Goal: Information Seeking & Learning: Find specific fact

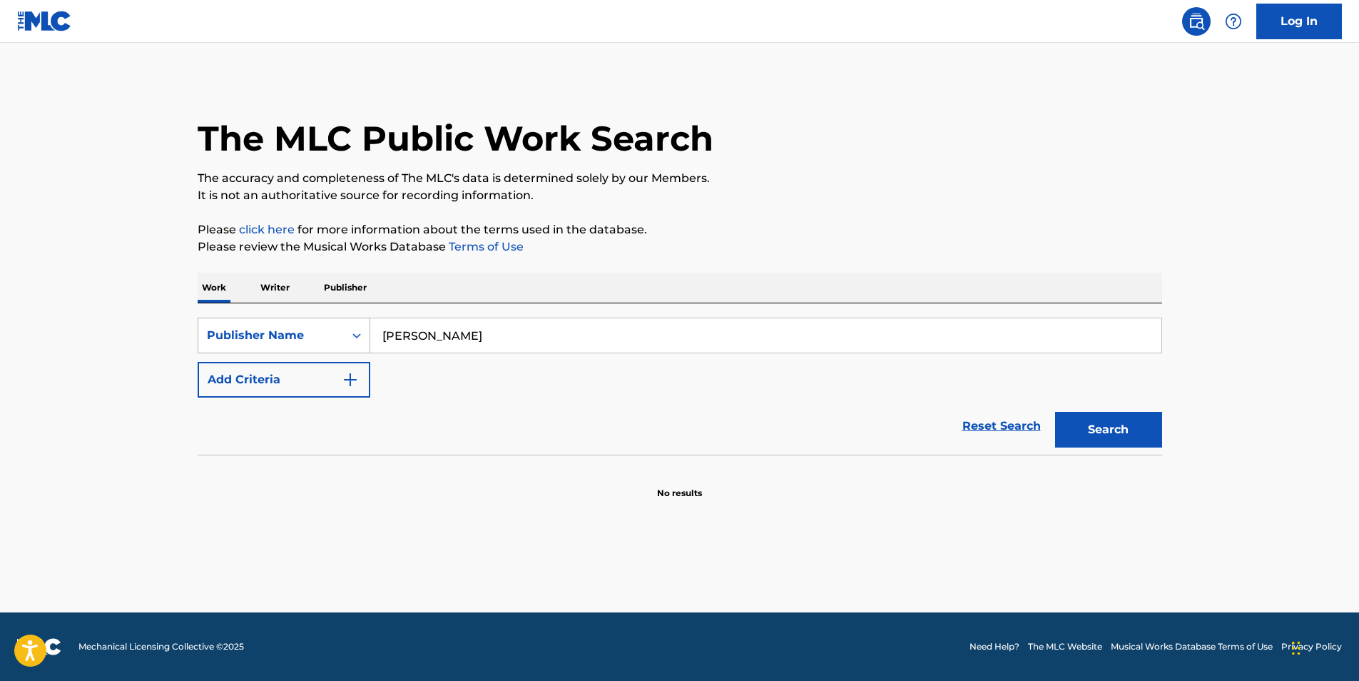
drag, startPoint x: 477, startPoint y: 333, endPoint x: 346, endPoint y: 324, distance: 130.9
click at [346, 324] on div "SearchWithCriteriafc54ff1c-9499-4293-b0e5-5b95a58aa020 Publisher Name [PERSON_N…" at bounding box center [680, 335] width 964 height 36
click at [457, 332] on input "[PERSON_NAME]" at bounding box center [765, 335] width 791 height 34
paste input "[PERSON_NAME]"
type input "[PERSON_NAME]"
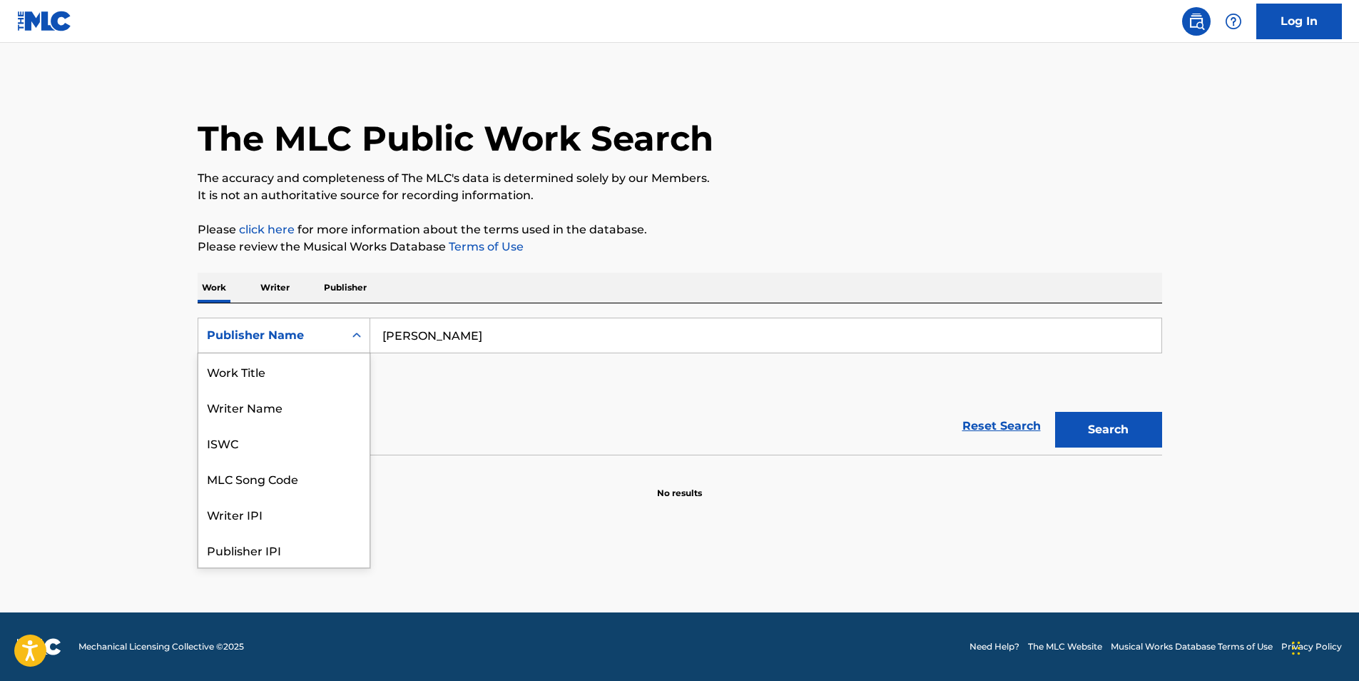
click at [335, 333] on div "Publisher Name" at bounding box center [271, 335] width 146 height 27
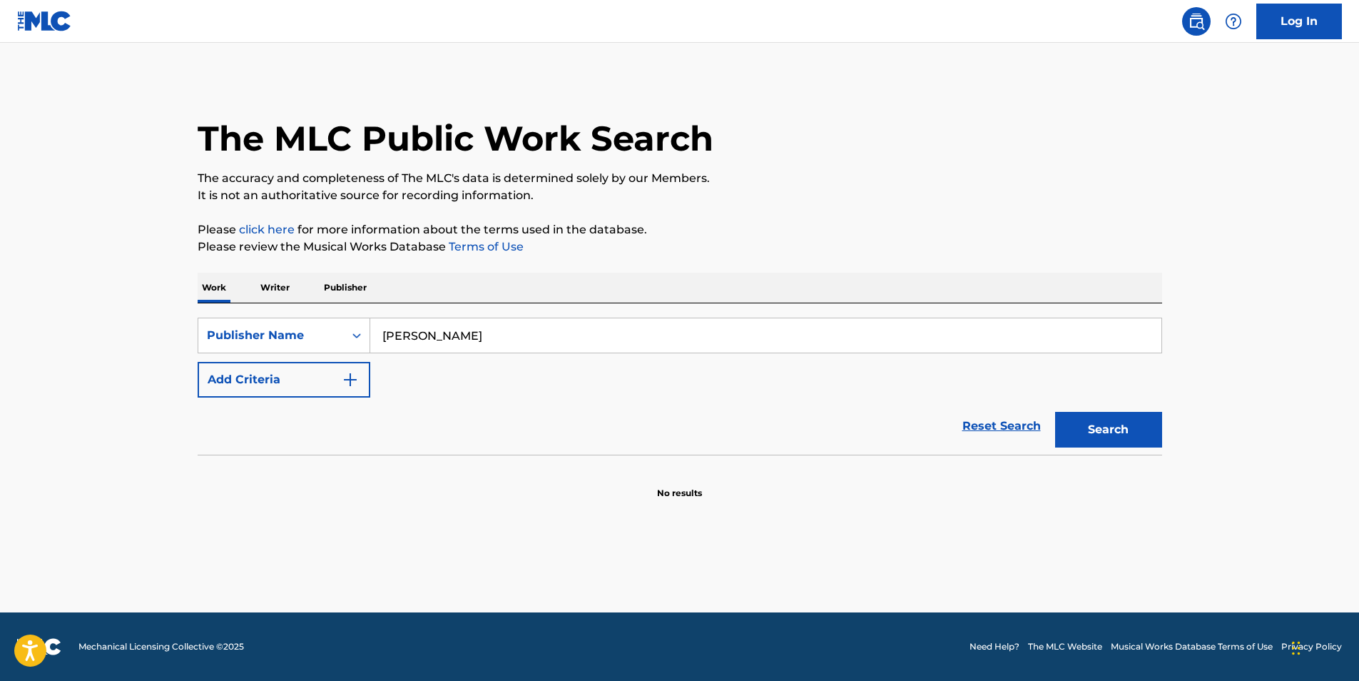
click at [454, 335] on input "[PERSON_NAME]" at bounding box center [765, 335] width 791 height 34
click at [310, 335] on div "Publisher Name" at bounding box center [271, 335] width 128 height 17
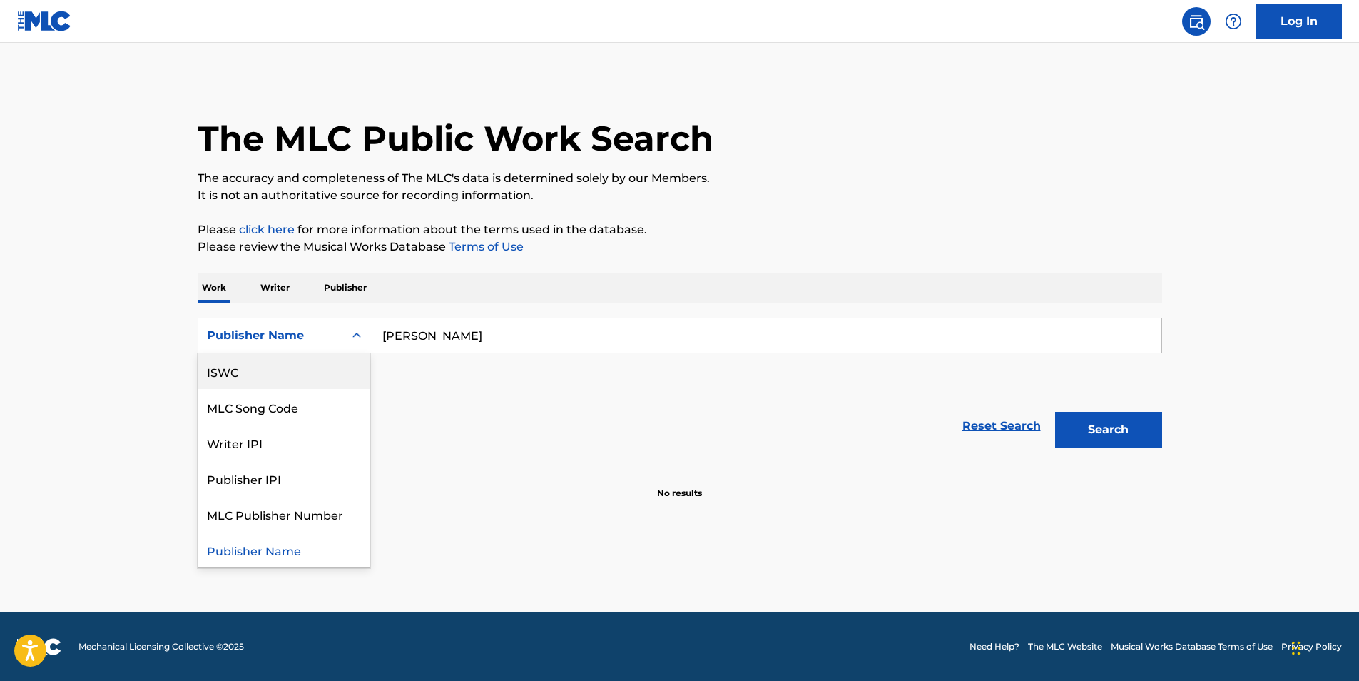
scroll to position [0, 0]
click at [279, 400] on div "Writer Name" at bounding box center [283, 407] width 171 height 36
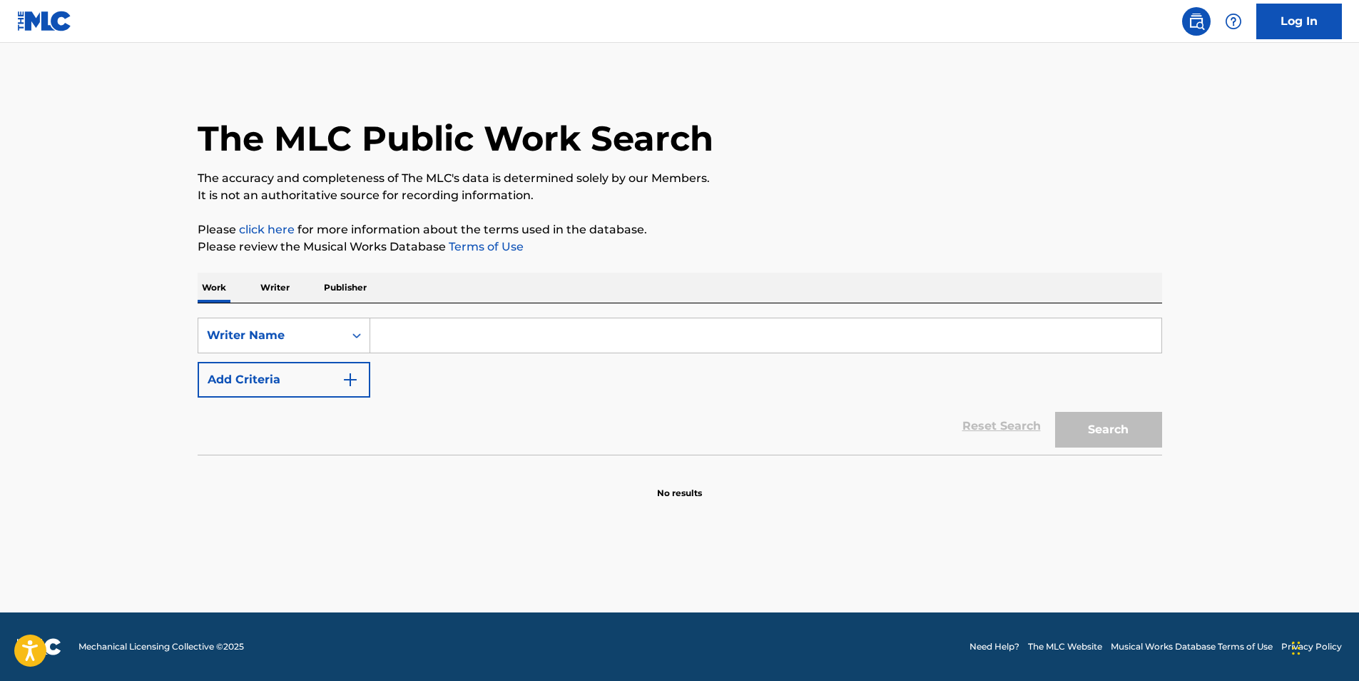
click at [405, 339] on input "Search Form" at bounding box center [765, 335] width 791 height 34
paste input "[PERSON_NAME]"
type input "[PERSON_NAME]"
click at [311, 381] on button "Add Criteria" at bounding box center [284, 380] width 173 height 36
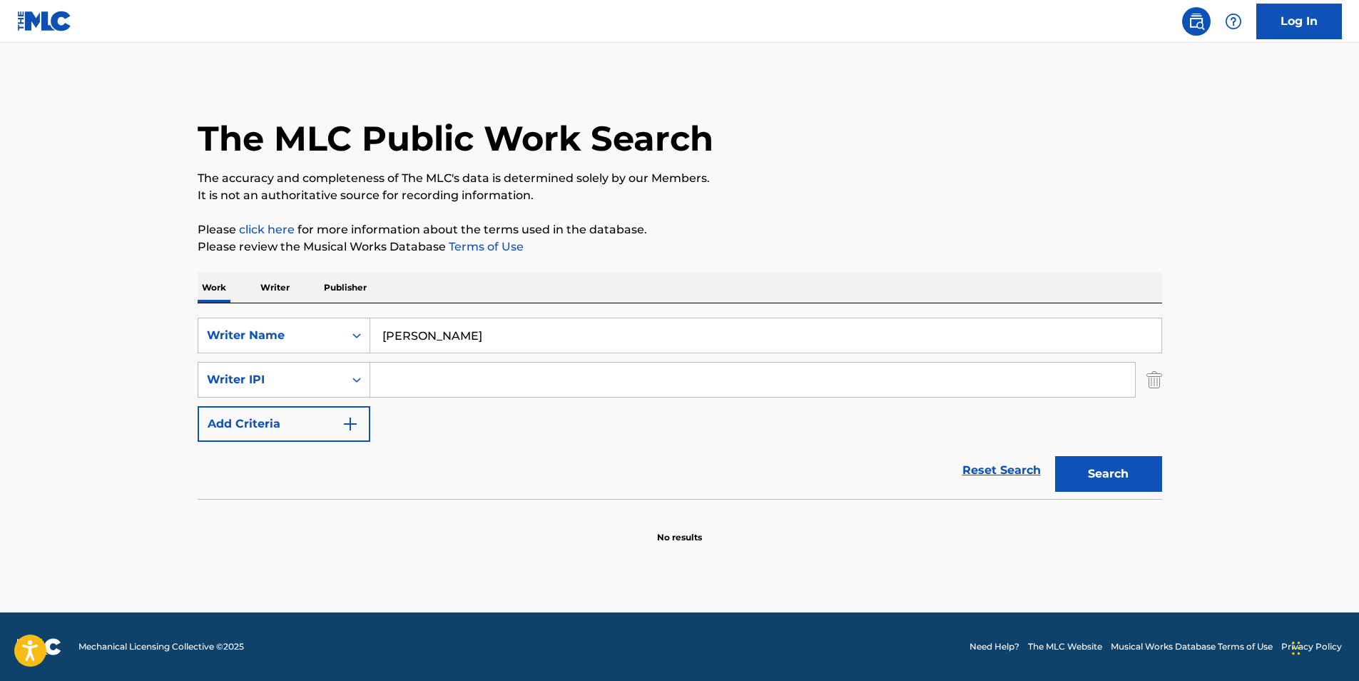
click at [420, 380] on input "Search Form" at bounding box center [752, 379] width 765 height 34
click at [331, 384] on div "Writer IPI" at bounding box center [271, 379] width 128 height 17
click at [494, 429] on div "SearchWithCriteriadab76cd0-e810-4741-8630-b216eb6aa0e7 Writer Name [PERSON_NAME…" at bounding box center [680, 379] width 964 height 124
click at [1155, 381] on img "Search Form" at bounding box center [1154, 380] width 16 height 36
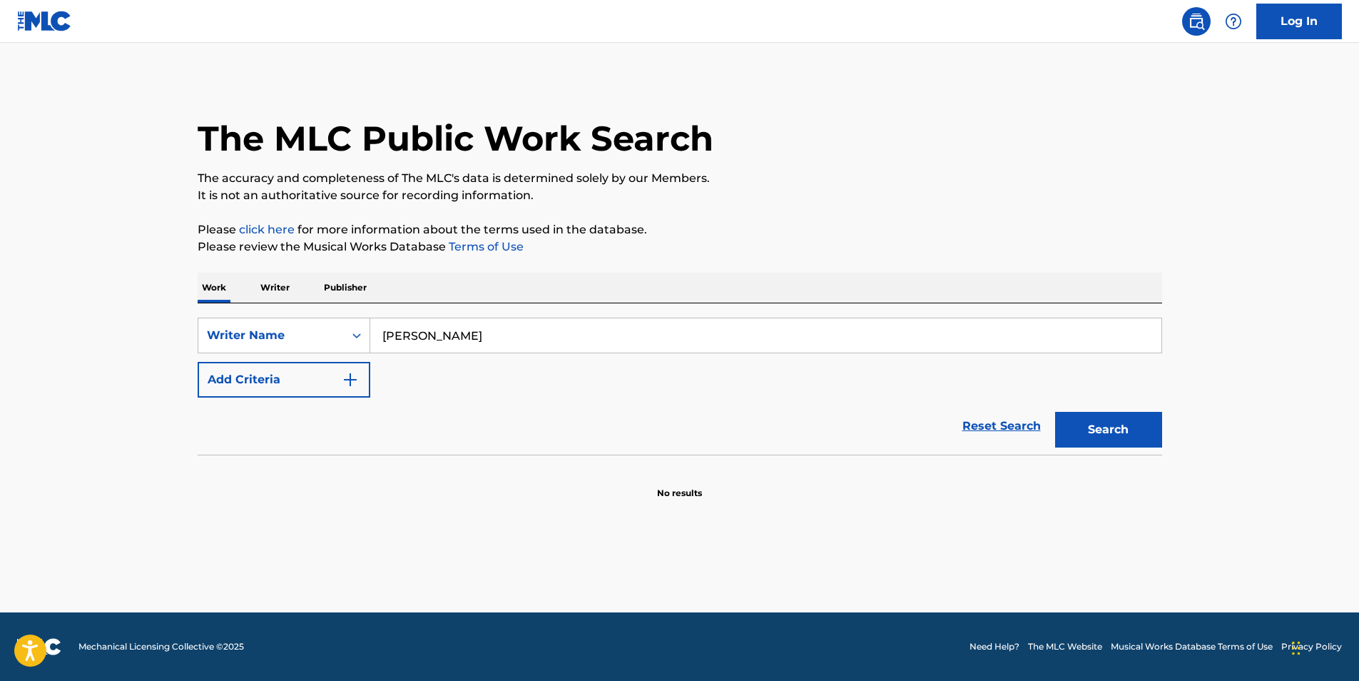
click at [1107, 422] on button "Search" at bounding box center [1108, 430] width 107 height 36
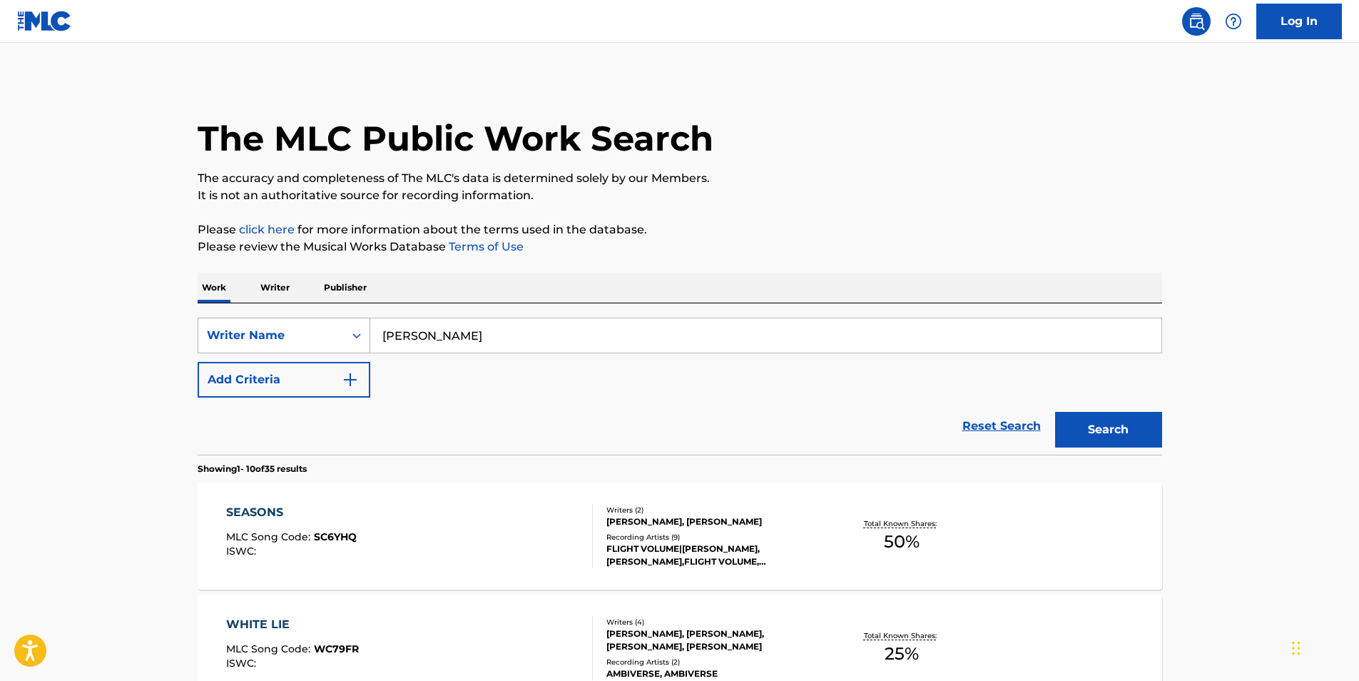
click at [270, 325] on div "Writer Name" at bounding box center [271, 335] width 146 height 27
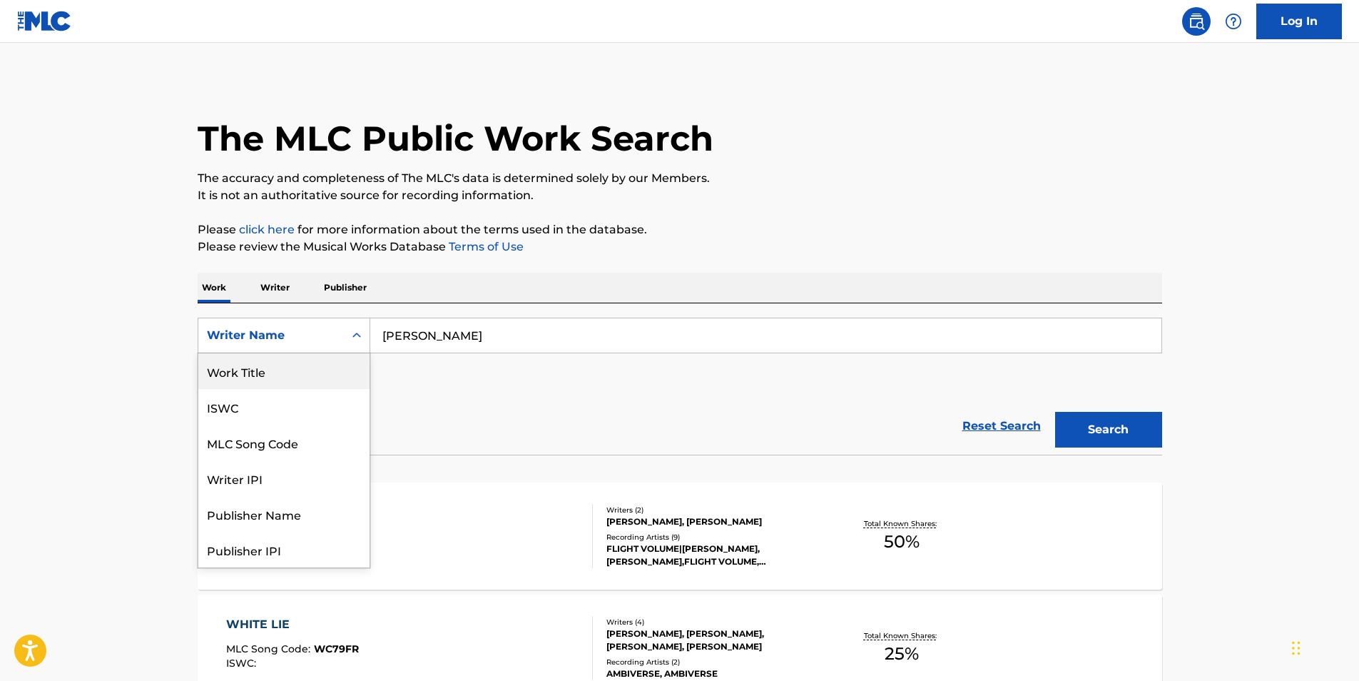
click at [275, 379] on div "Work Title" at bounding box center [283, 371] width 171 height 36
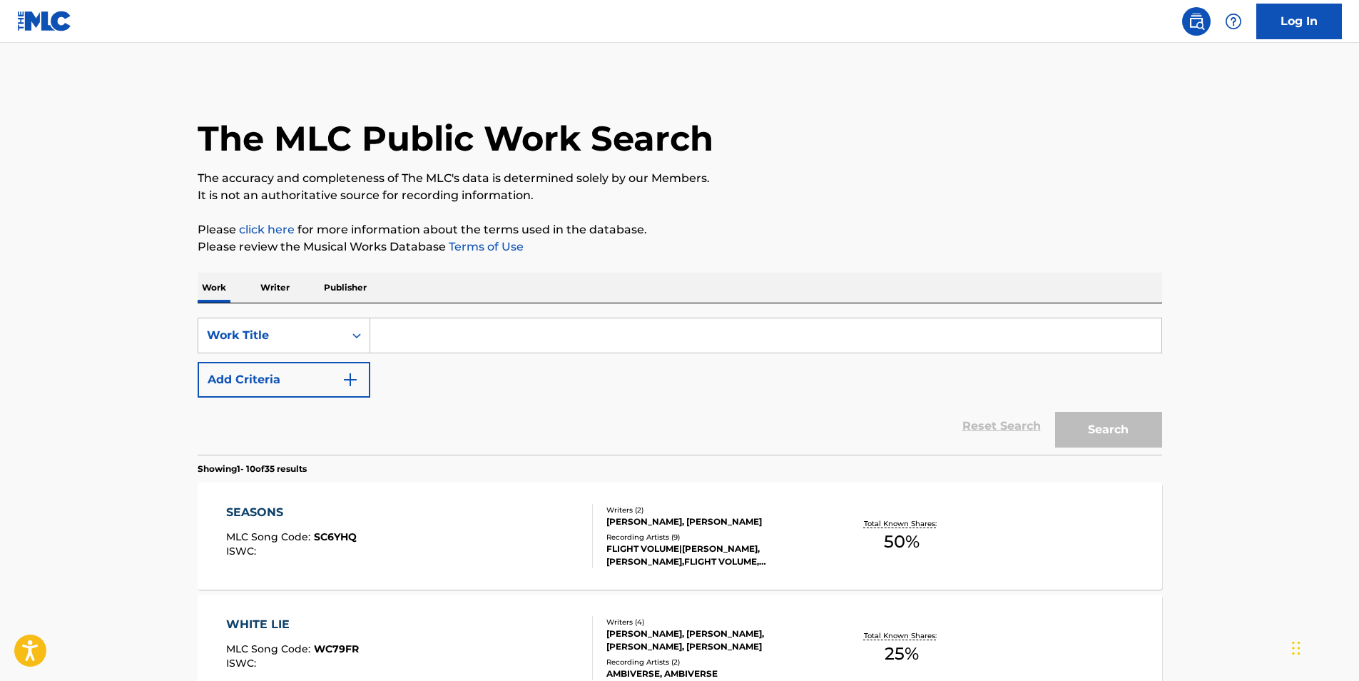
click at [606, 335] on input "Search Form" at bounding box center [765, 335] width 791 height 34
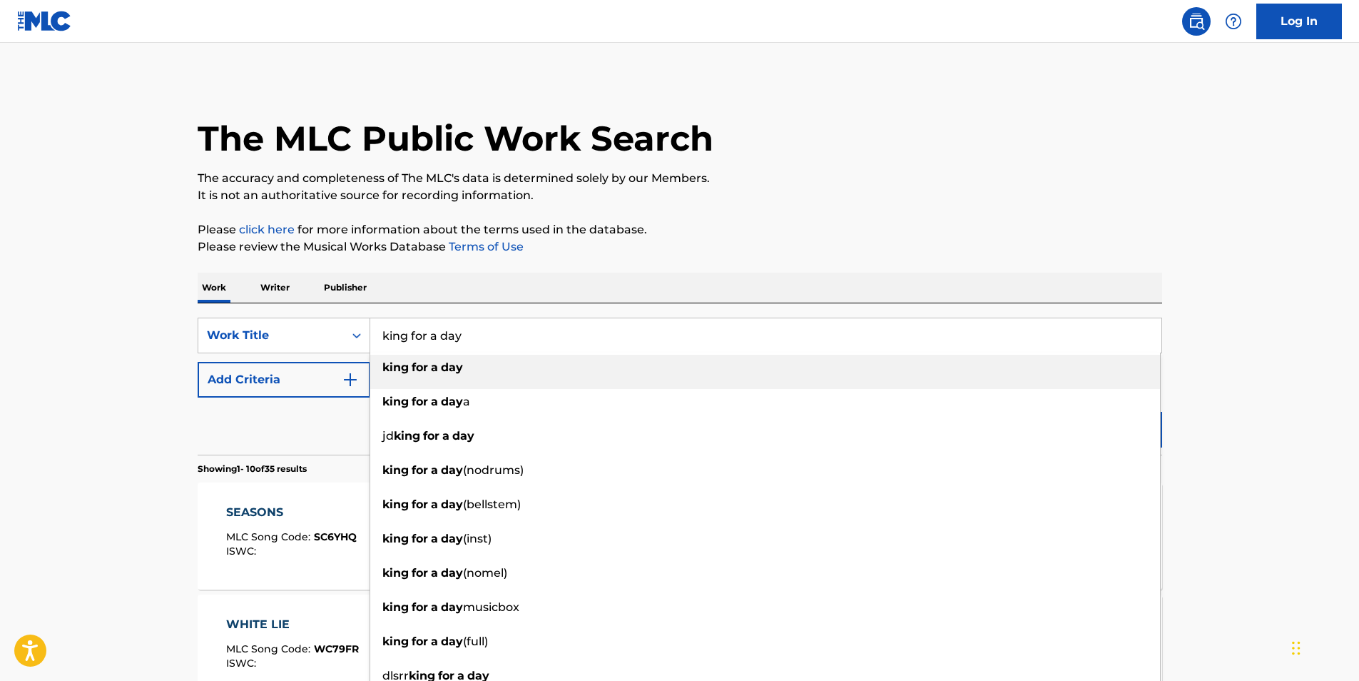
type input "king for a day"
click at [469, 370] on div "king for a day" at bounding box center [765, 368] width 790 height 26
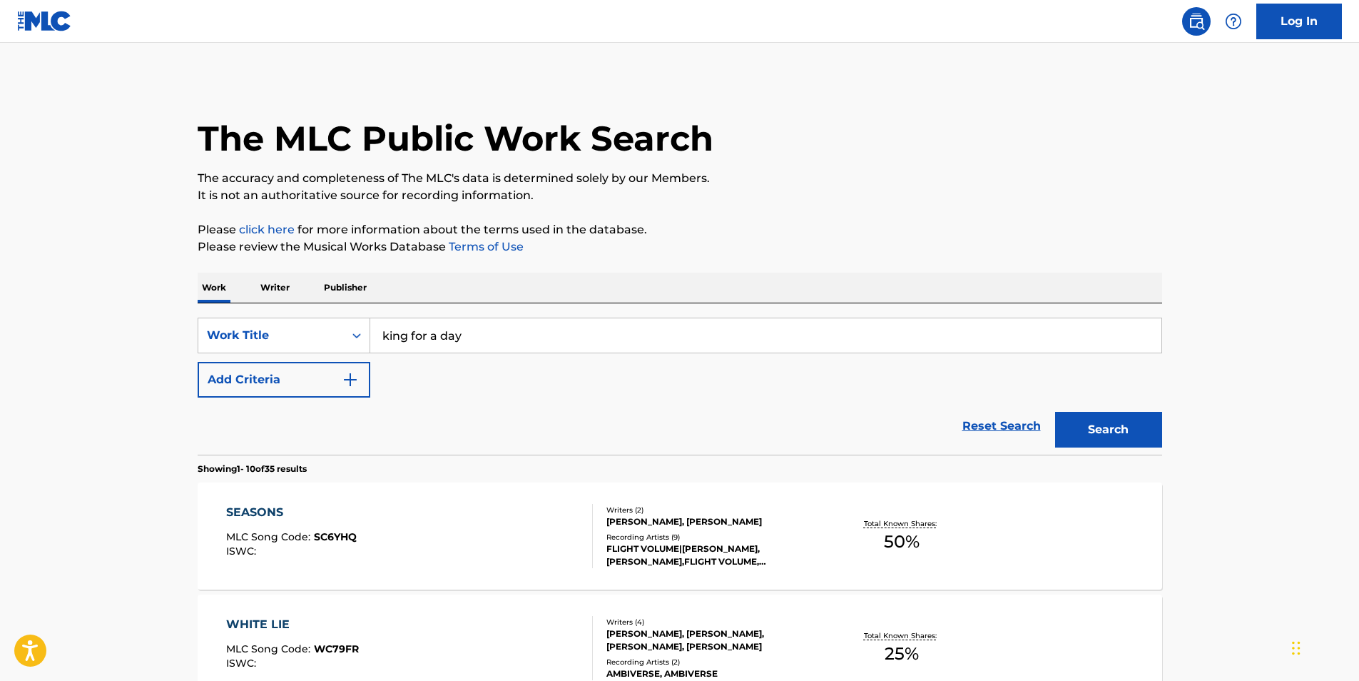
click at [351, 376] on img "Search Form" at bounding box center [350, 379] width 17 height 17
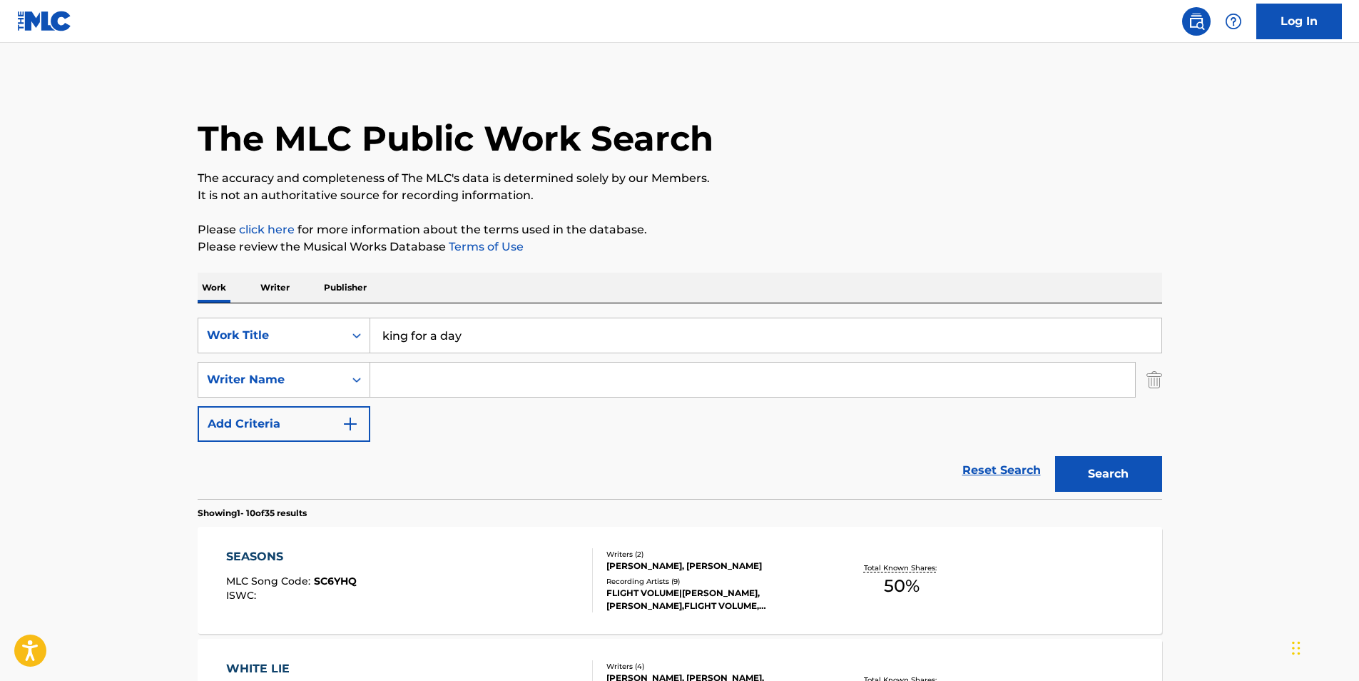
click at [425, 365] on input "Search Form" at bounding box center [752, 379] width 765 height 34
paste input "[PERSON_NAME]"
type input "[PERSON_NAME]"
click at [1084, 462] on button "Search" at bounding box center [1108, 474] width 107 height 36
